Goal: Information Seeking & Learning: Find specific page/section

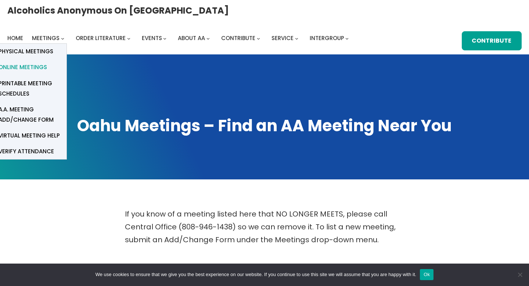
click at [47, 62] on span "Online Meetings" at bounding box center [23, 67] width 48 height 10
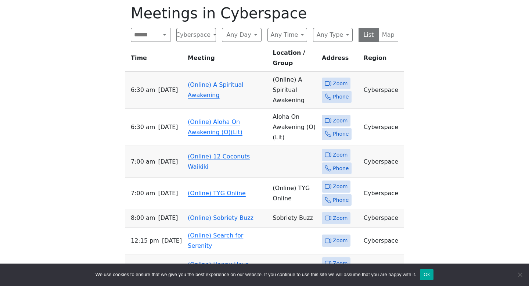
scroll to position [257, 0]
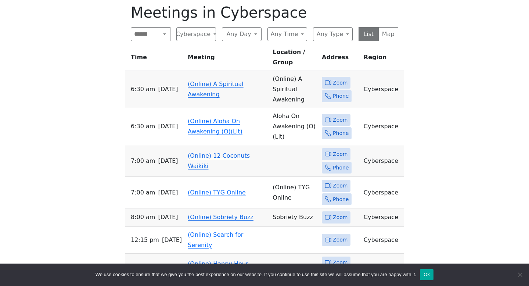
click at [341, 78] on span "Zoom" at bounding box center [340, 82] width 15 height 9
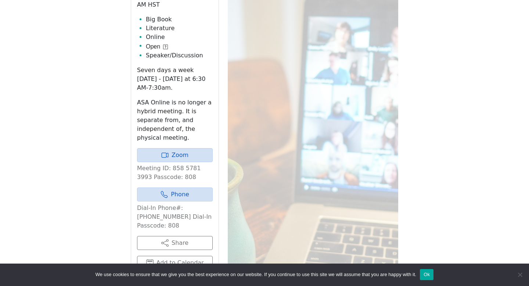
scroll to position [328, 0]
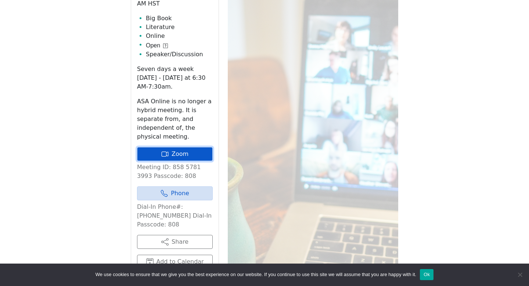
click at [188, 154] on link "Zoom" at bounding box center [175, 154] width 76 height 14
